Goal: Task Accomplishment & Management: Manage account settings

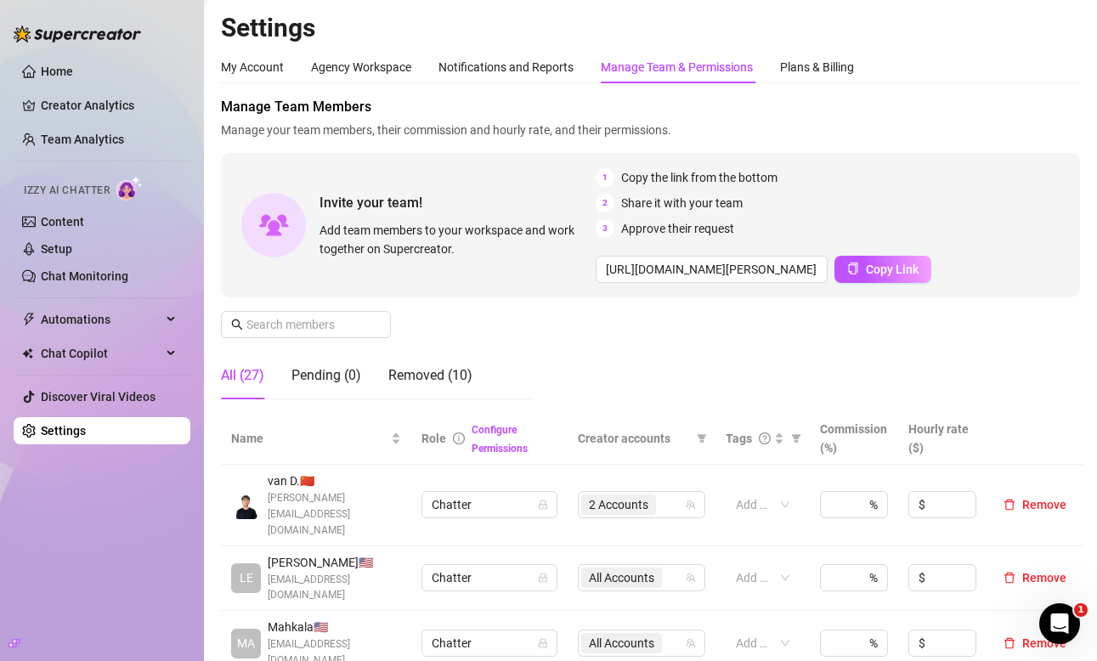
click at [728, 115] on span "Manage Team Members" at bounding box center [650, 107] width 859 height 20
click at [456, 377] on div "Removed (10)" at bounding box center [430, 375] width 84 height 20
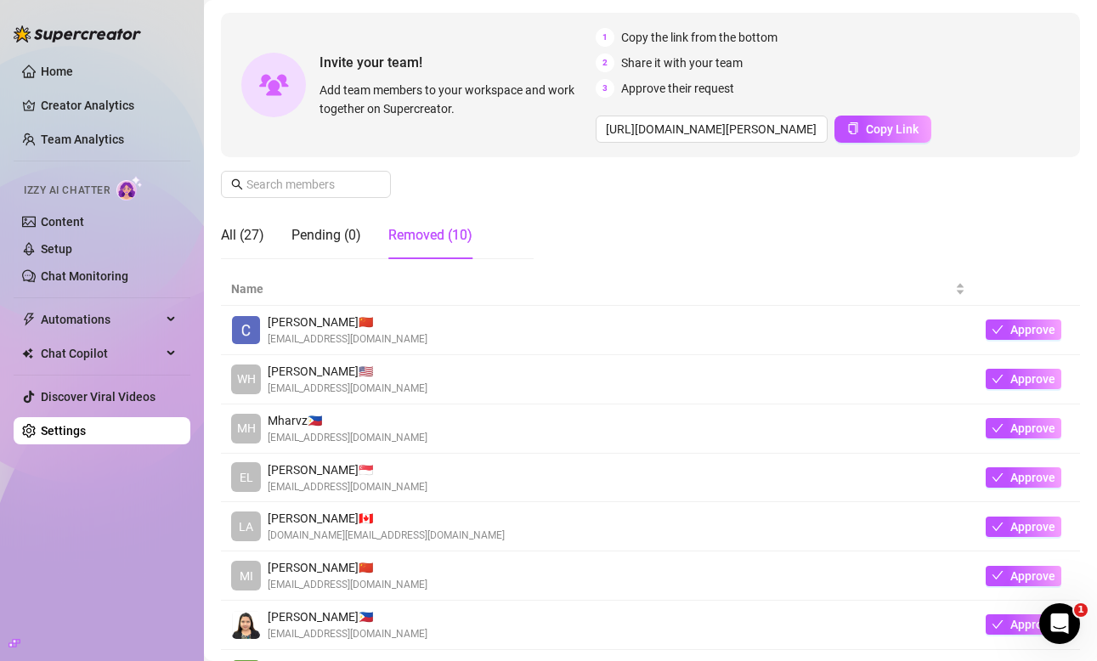
scroll to position [160, 0]
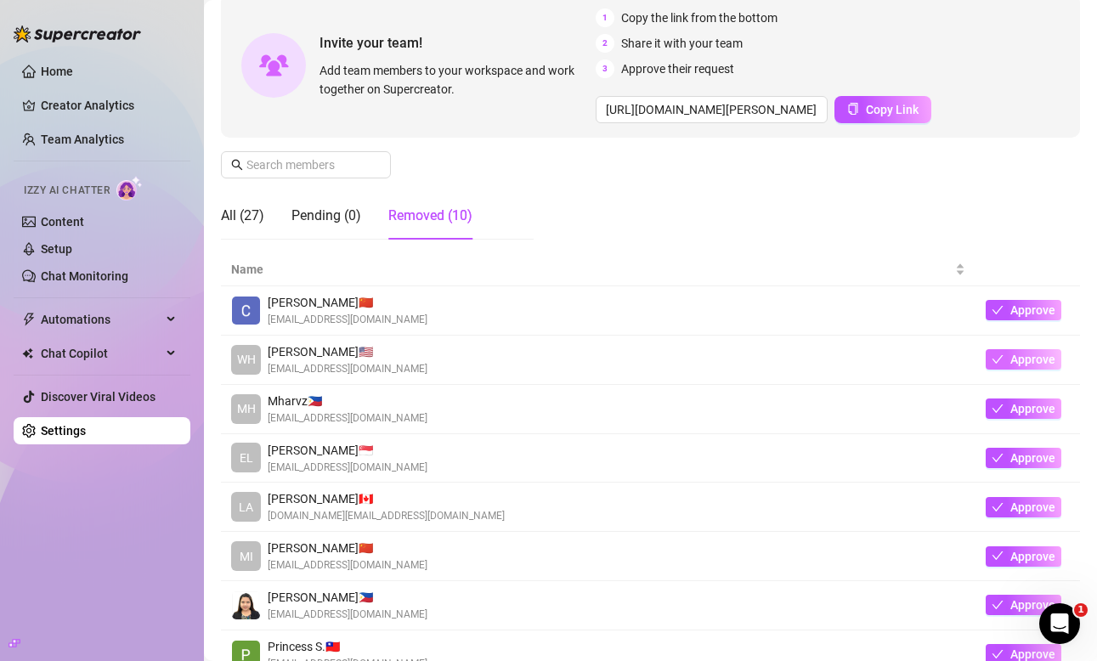
click at [1043, 353] on span "Approve" at bounding box center [1033, 360] width 45 height 14
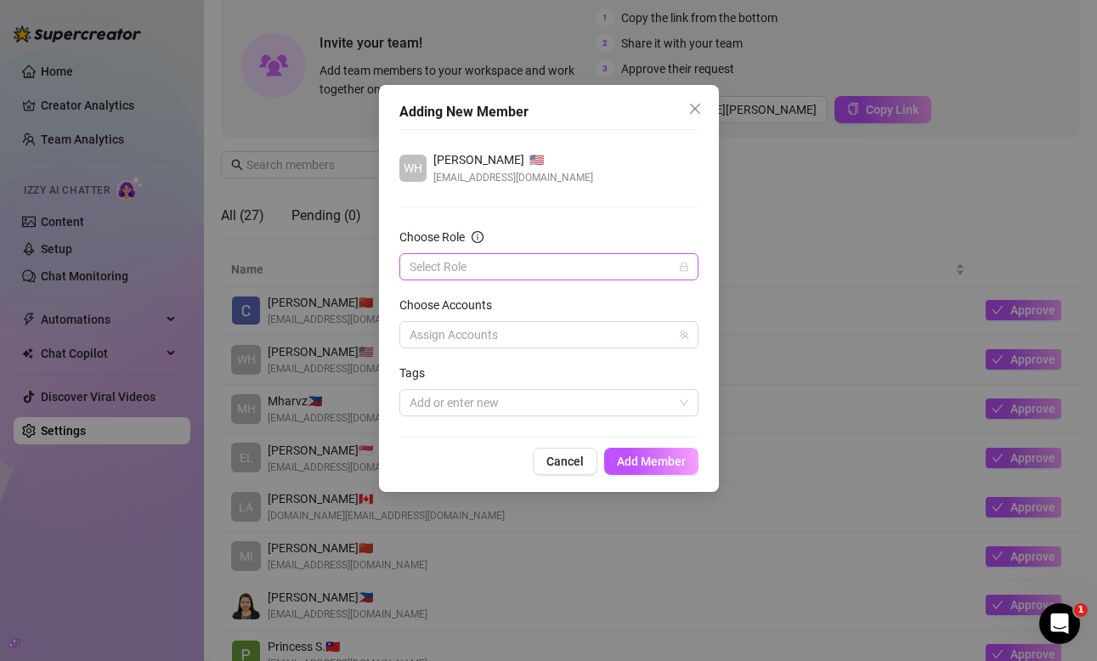
click at [535, 264] on input "Choose Role" at bounding box center [541, 266] width 263 height 25
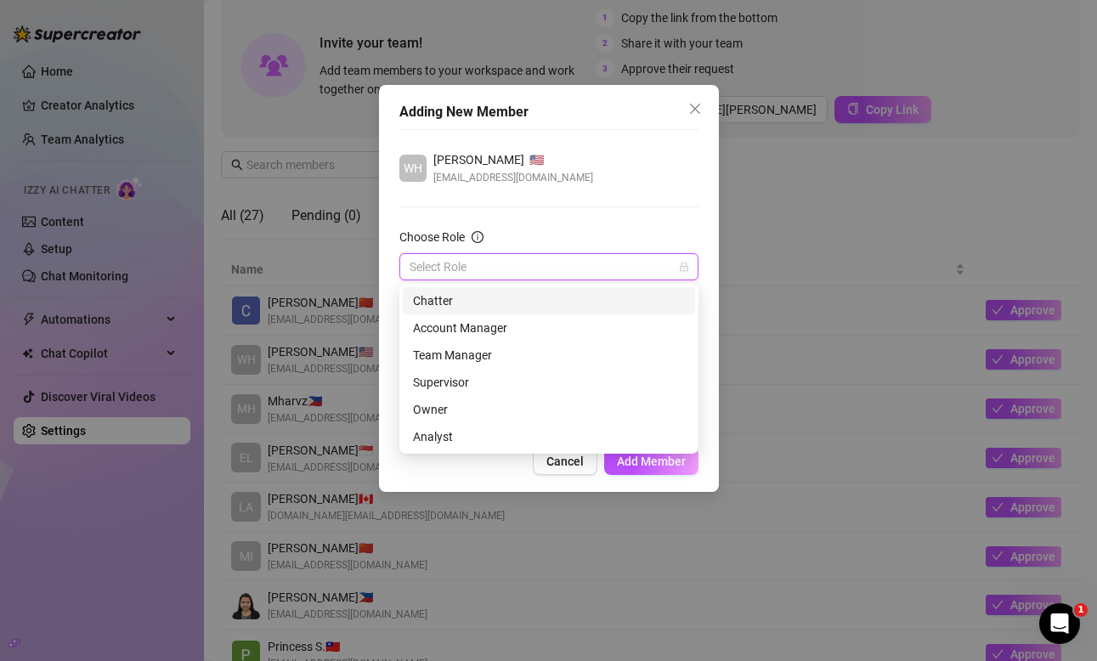
click at [521, 303] on div "Chatter" at bounding box center [549, 301] width 272 height 19
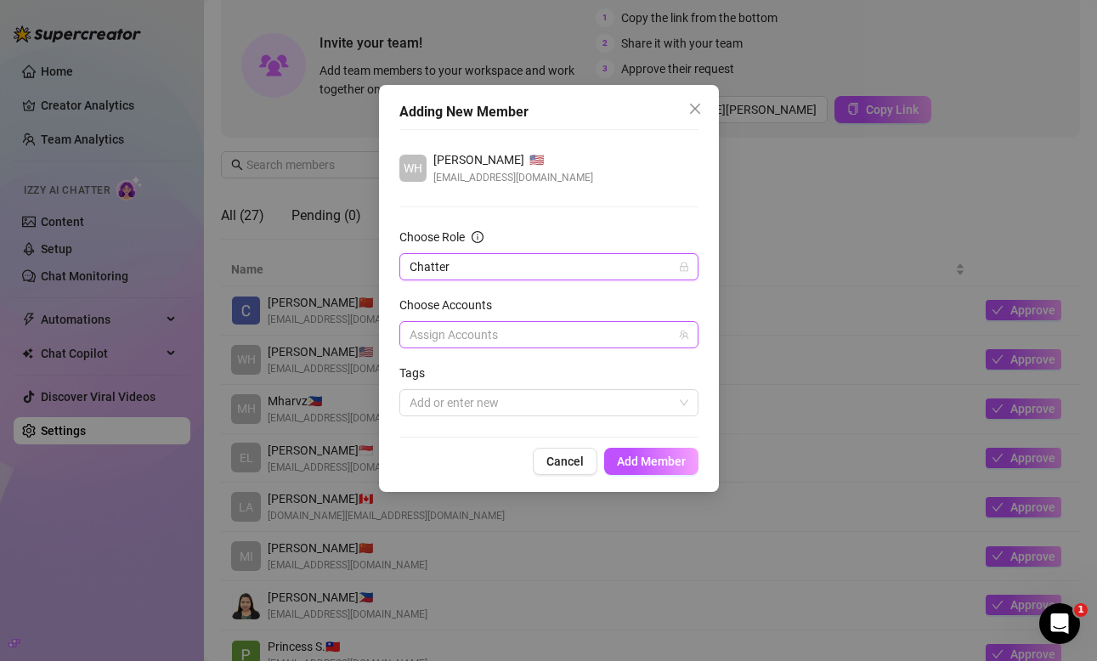
click at [495, 330] on div at bounding box center [540, 335] width 275 height 24
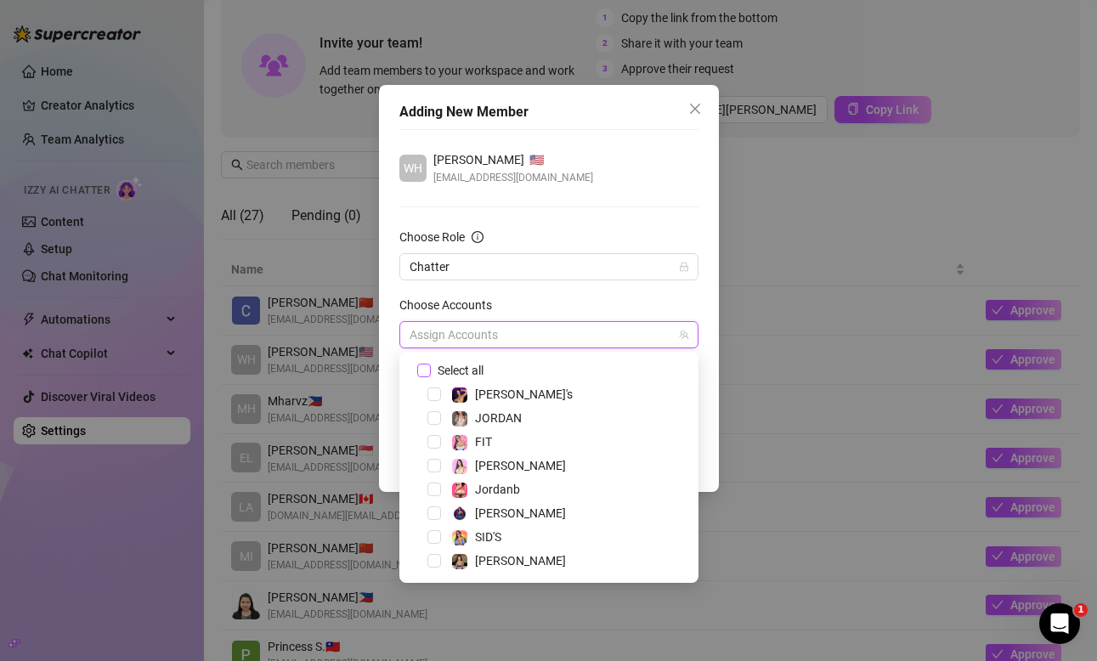
click at [428, 371] on input "Select all" at bounding box center [423, 370] width 12 height 12
checkbox input "true"
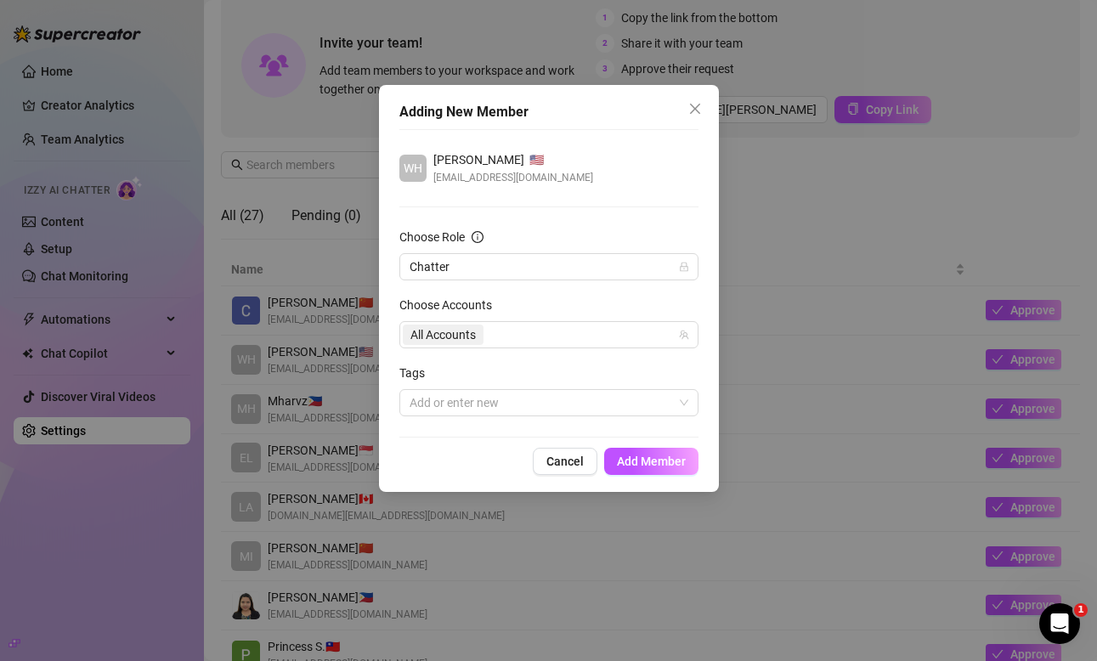
click at [534, 307] on div "Choose Accounts" at bounding box center [548, 308] width 299 height 25
click at [645, 460] on span "Add Member" at bounding box center [651, 462] width 69 height 14
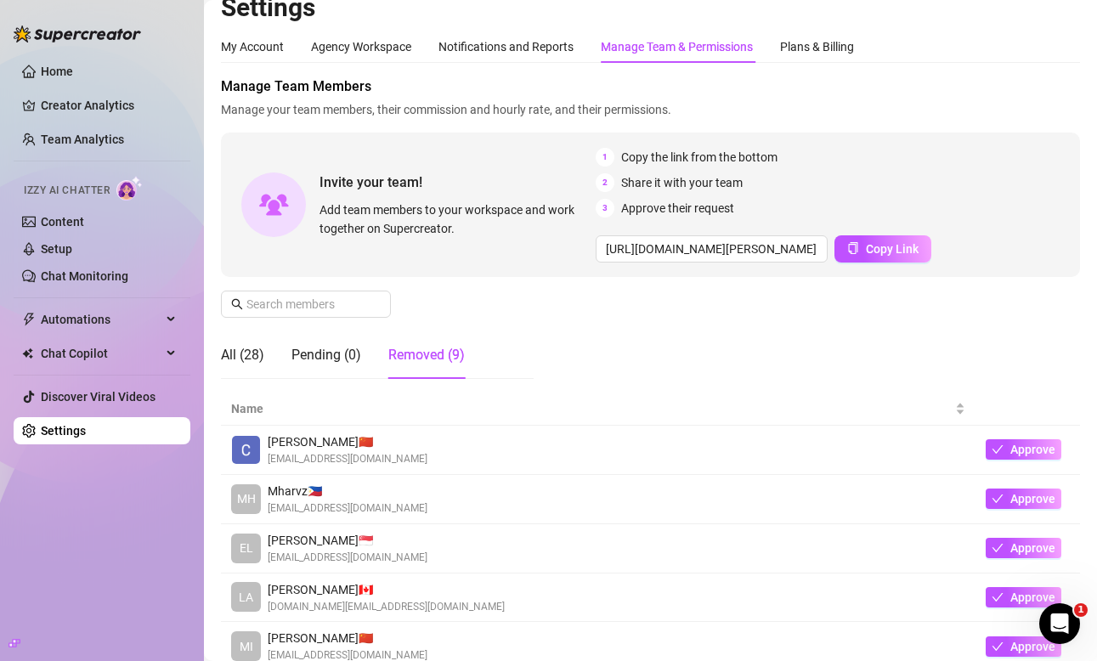
scroll to position [0, 0]
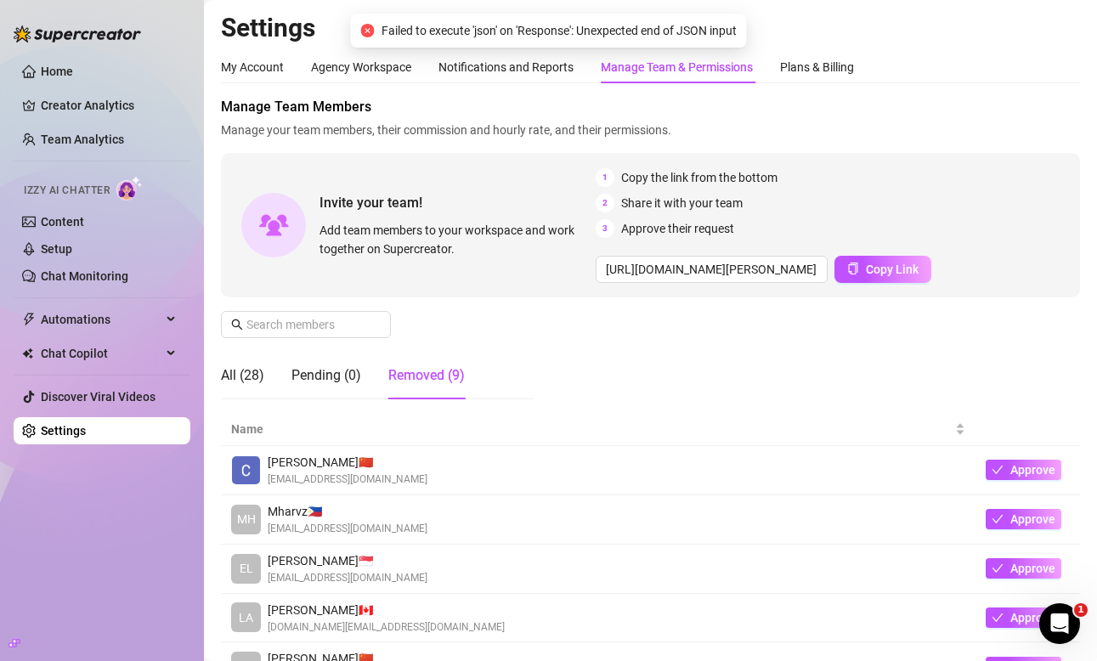
click at [86, 428] on link "Settings" at bounding box center [63, 431] width 45 height 14
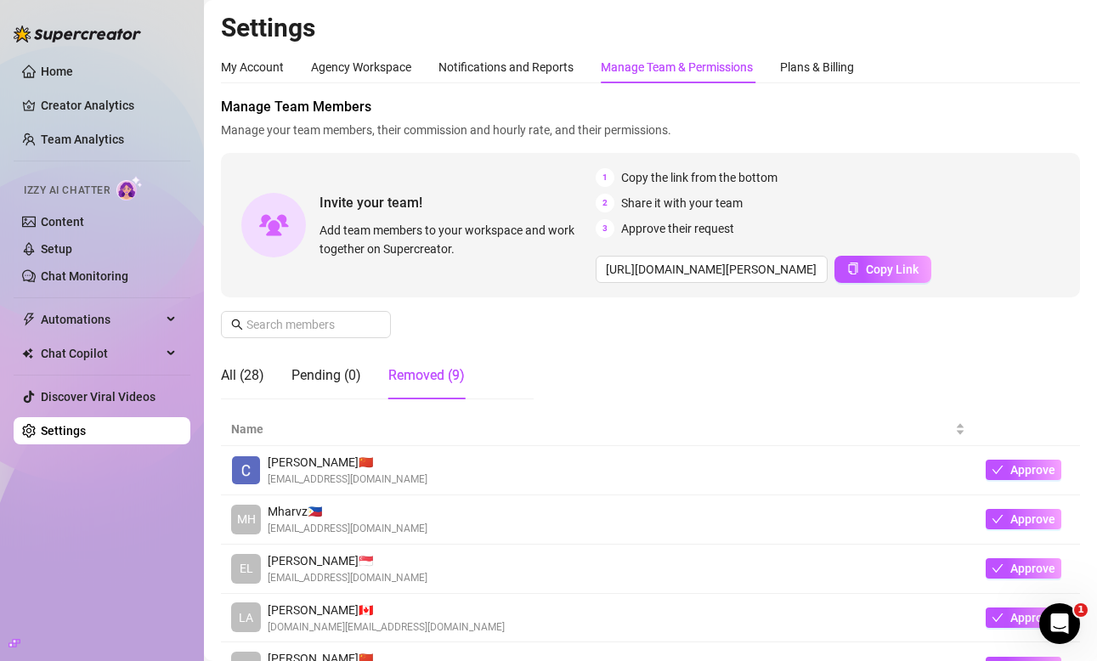
click at [86, 426] on link "Settings" at bounding box center [63, 431] width 45 height 14
click at [811, 80] on div "Plans & Billing" at bounding box center [817, 67] width 74 height 32
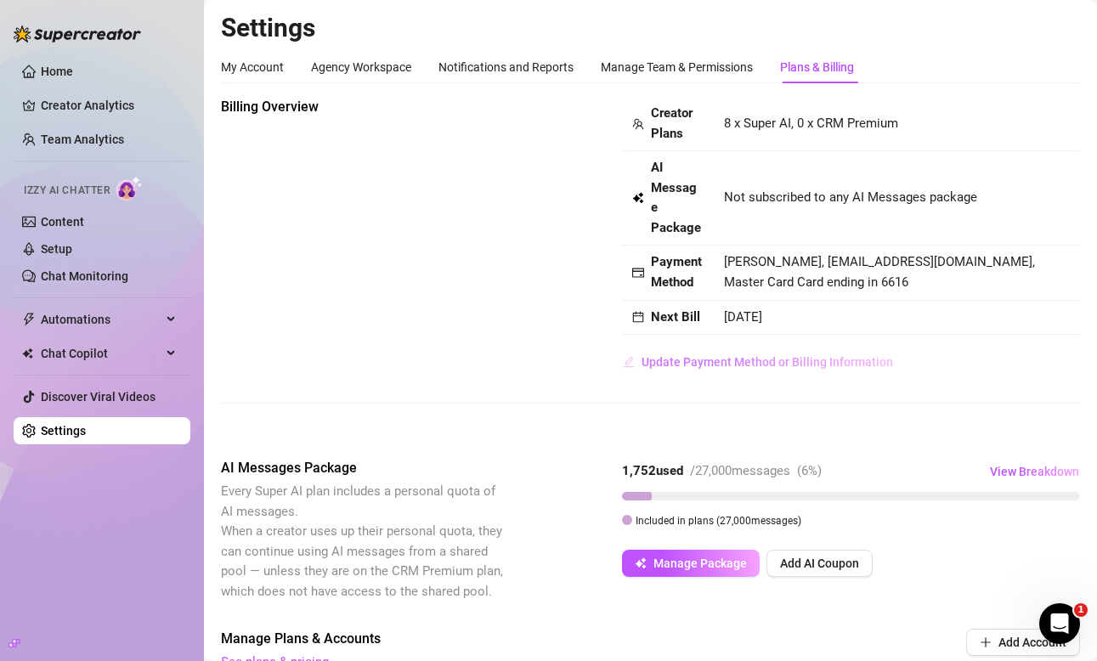
click at [848, 355] on span "Update Payment Method or Billing Information" at bounding box center [768, 362] width 252 height 14
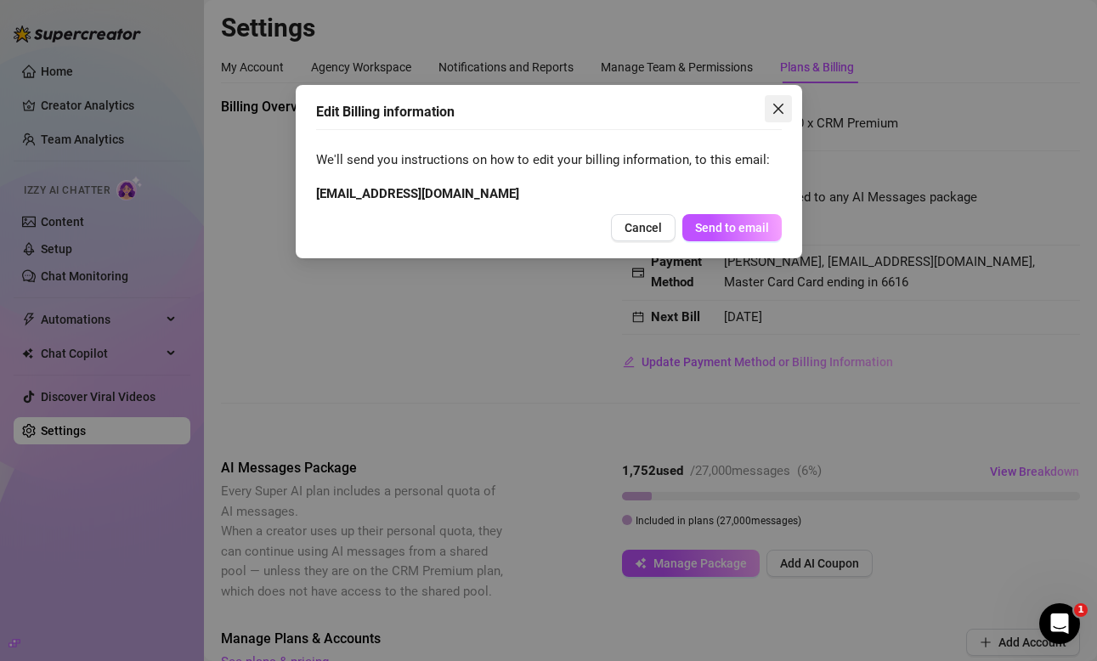
click at [770, 114] on span "Close" at bounding box center [778, 109] width 27 height 14
